Goal: Check status: Check status

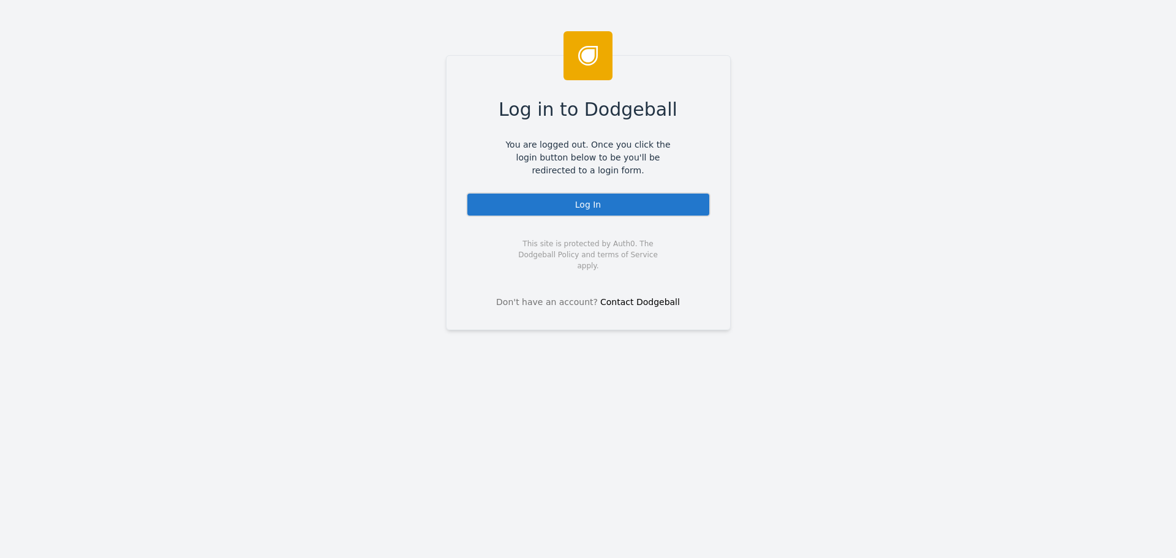
click at [626, 197] on div "Log In" at bounding box center [588, 204] width 244 height 25
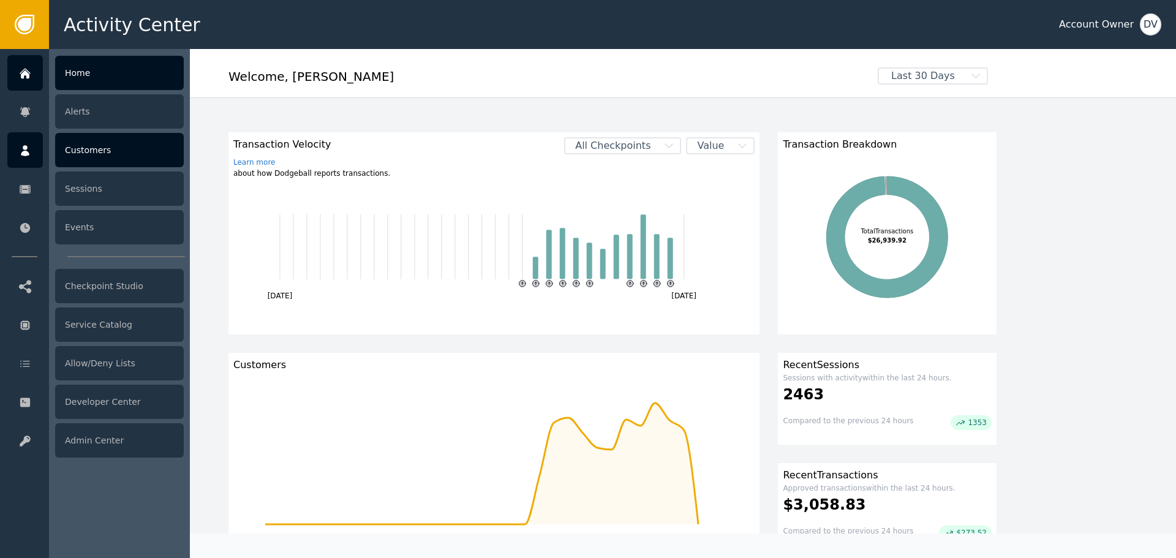
click at [62, 152] on div "Customers" at bounding box center [119, 150] width 129 height 34
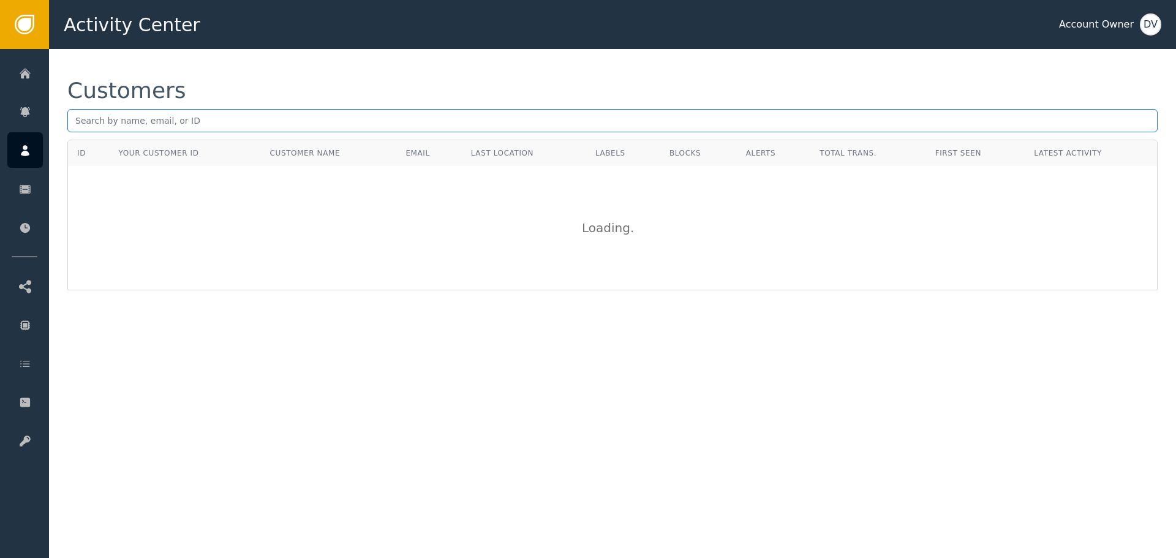
click at [179, 124] on input "text" at bounding box center [612, 120] width 1091 height 23
paste input "[EMAIL_ADDRESS][DOMAIN_NAME]"
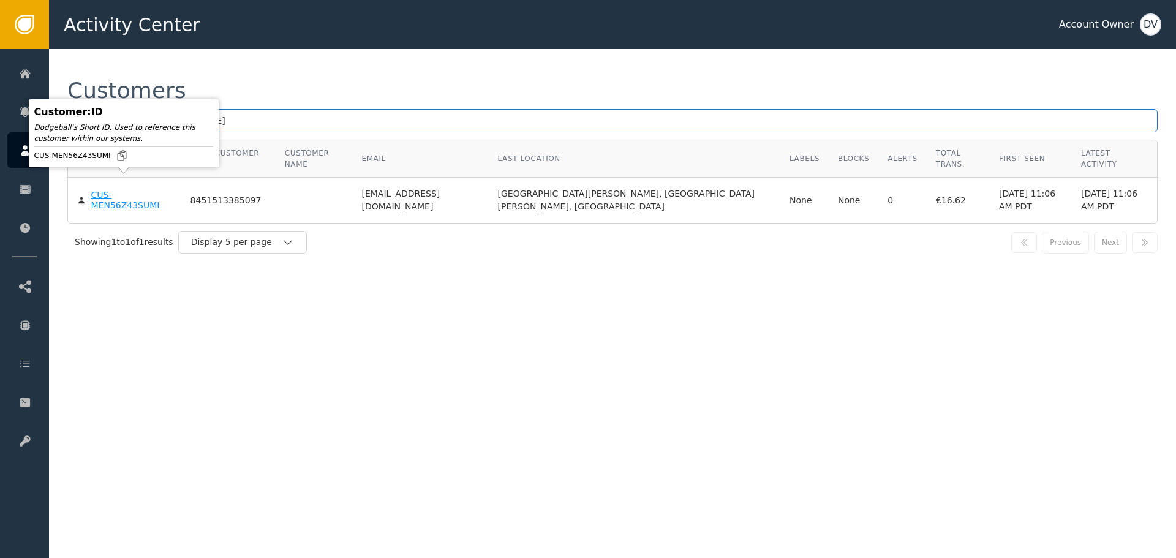
type input "[EMAIL_ADDRESS][DOMAIN_NAME]"
click at [128, 190] on div "CUS-MEN56Z43SUMI" at bounding box center [131, 200] width 81 height 21
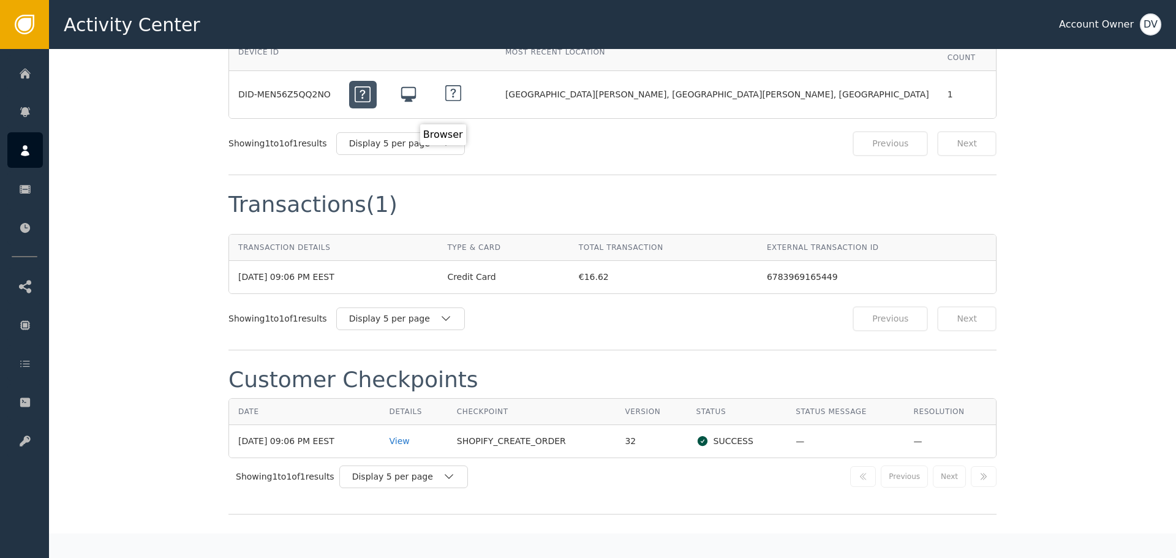
scroll to position [1103, 0]
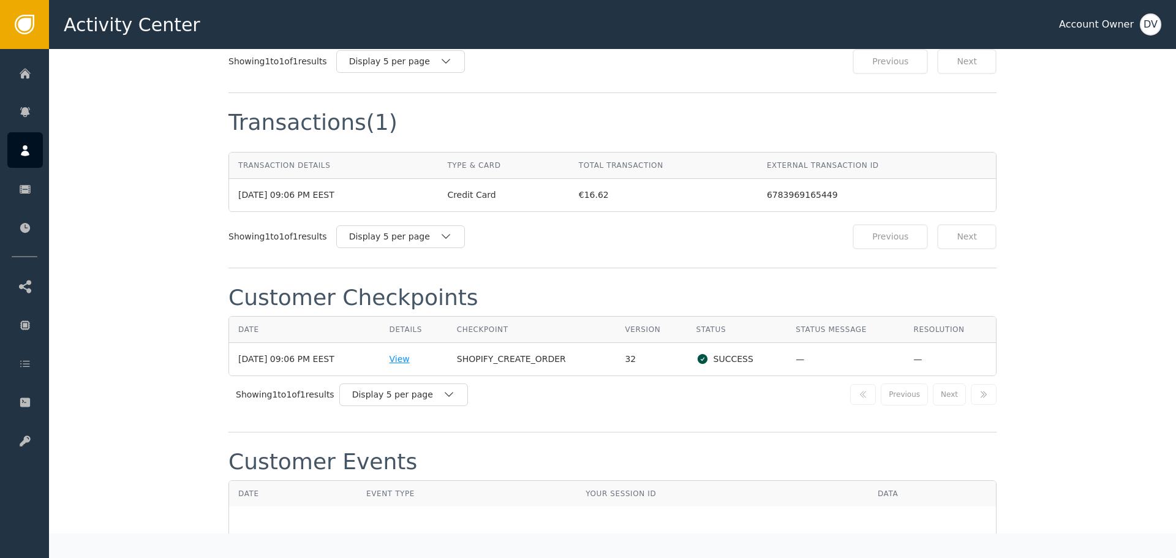
click at [417, 353] on div "View" at bounding box center [414, 359] width 49 height 13
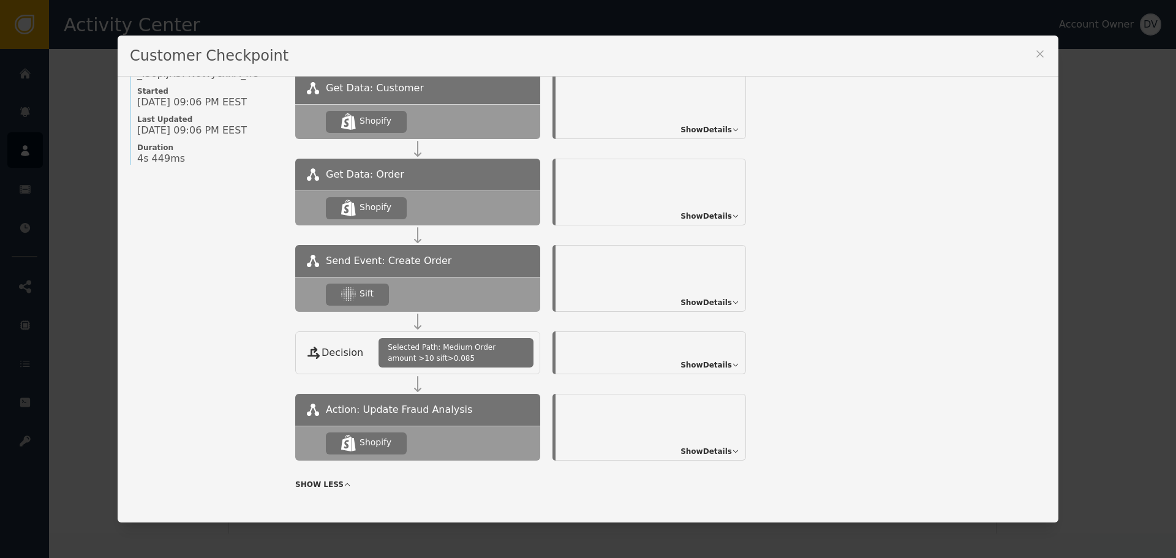
scroll to position [145, 0]
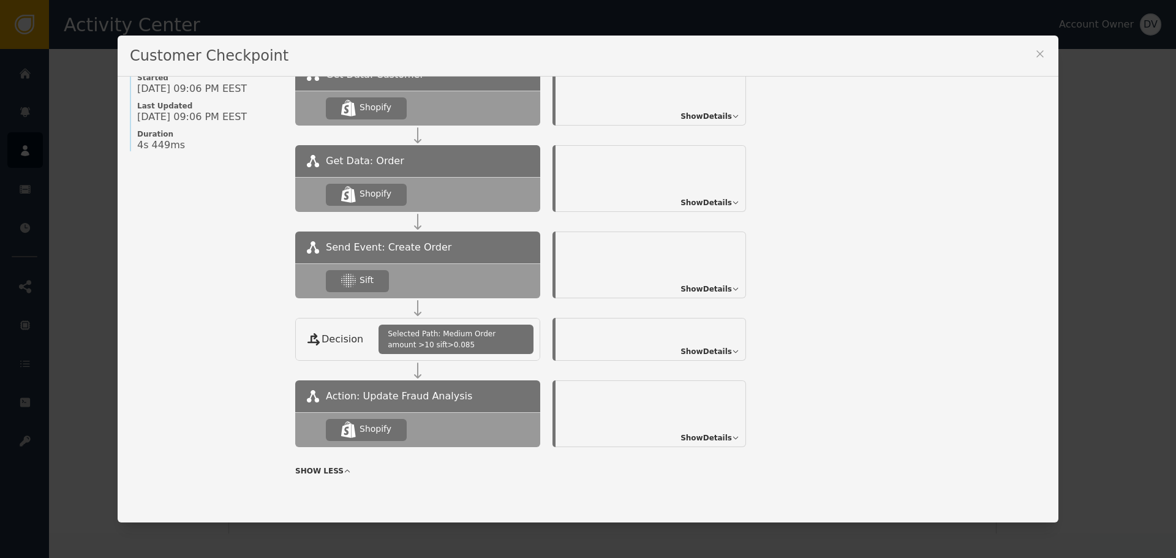
click at [696, 291] on span "Show Details" at bounding box center [706, 289] width 51 height 11
